Goal: Information Seeking & Learning: Learn about a topic

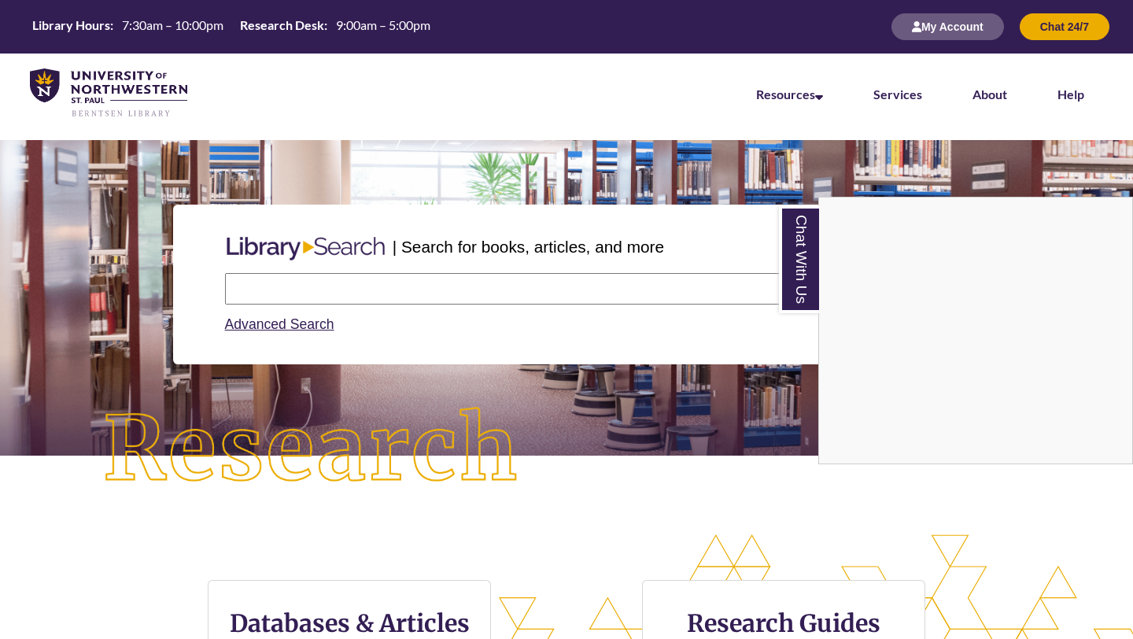
click at [957, 20] on div "Chat With Us" at bounding box center [566, 319] width 1133 height 639
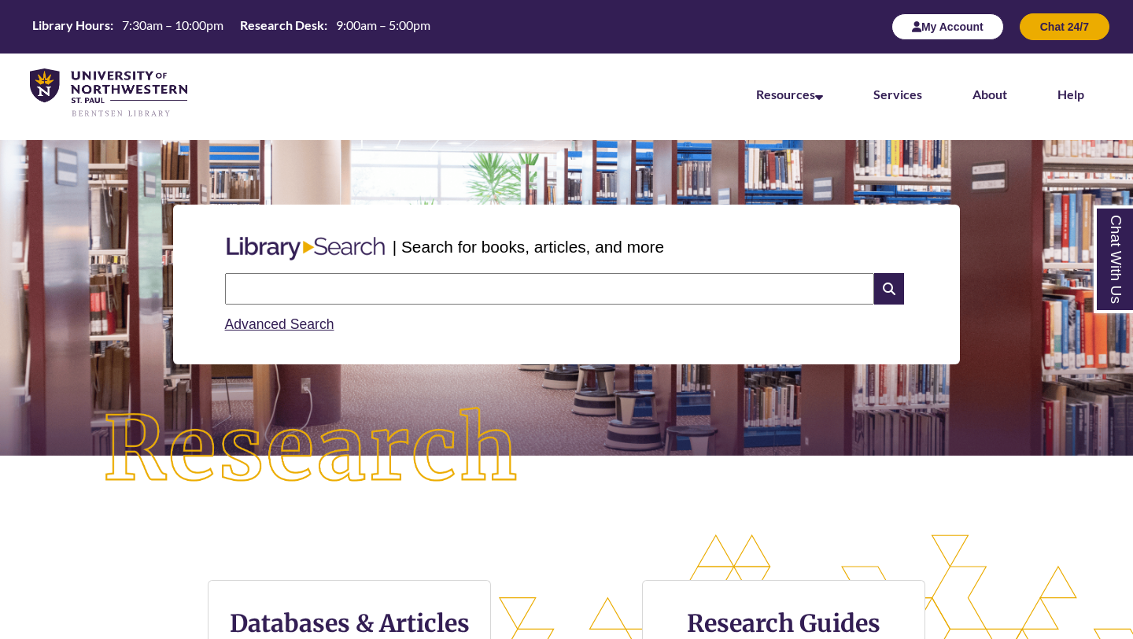
click at [952, 28] on button "My Account" at bounding box center [948, 26] width 113 height 27
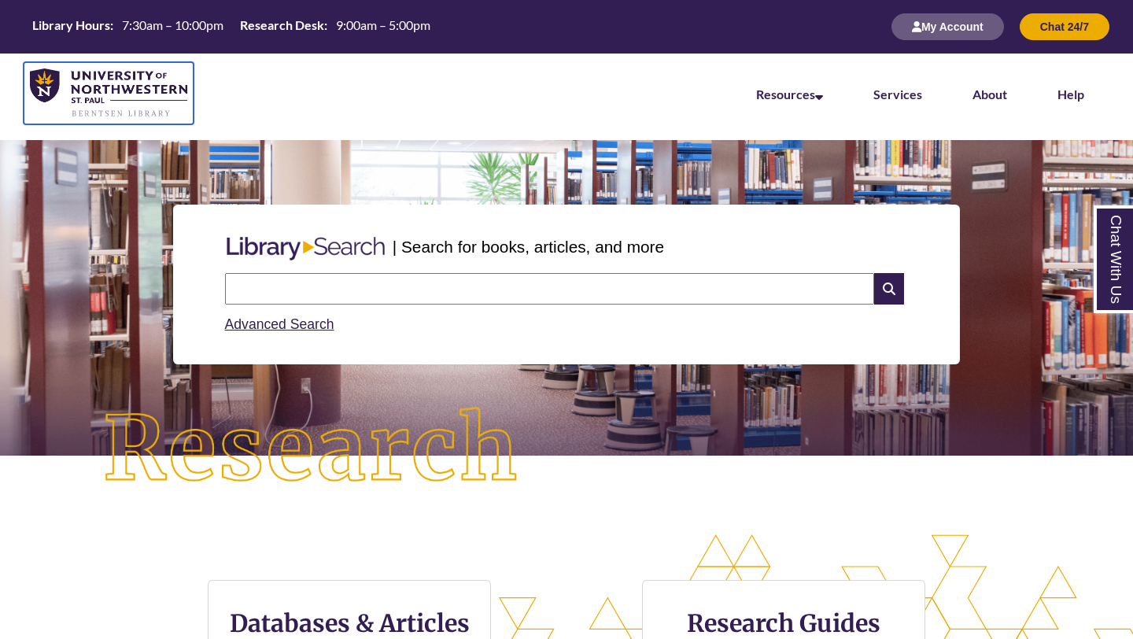
click at [147, 89] on img at bounding box center [108, 93] width 157 height 50
click at [372, 295] on input "text" at bounding box center [549, 288] width 649 height 31
click at [300, 184] on div "| Search for books, articles, and more Search Advanced Search" at bounding box center [567, 284] width 1110 height 235
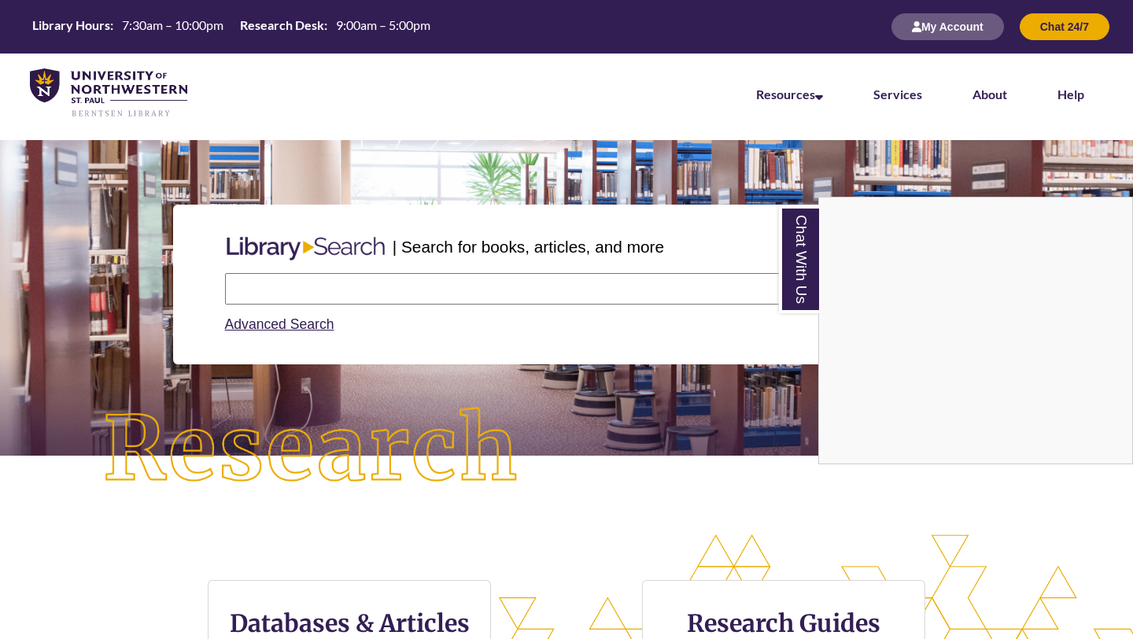
click at [422, 281] on div "Chat With Us" at bounding box center [566, 319] width 1133 height 639
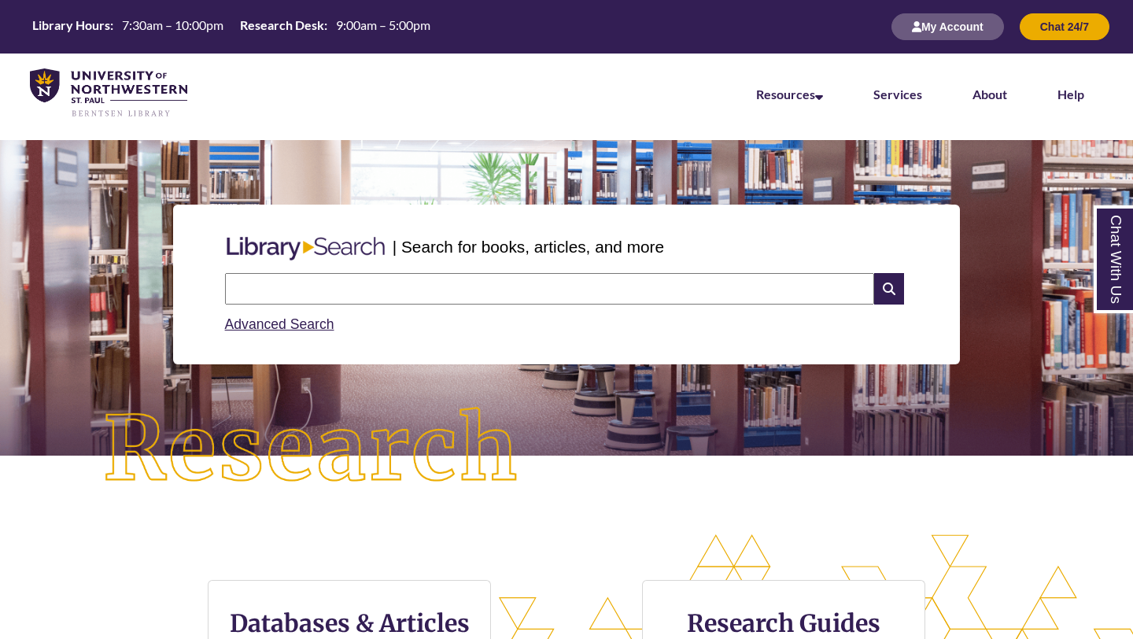
click at [422, 281] on input "text" at bounding box center [549, 288] width 649 height 31
type input "**********"
